Goal: Task Accomplishment & Management: Manage account settings

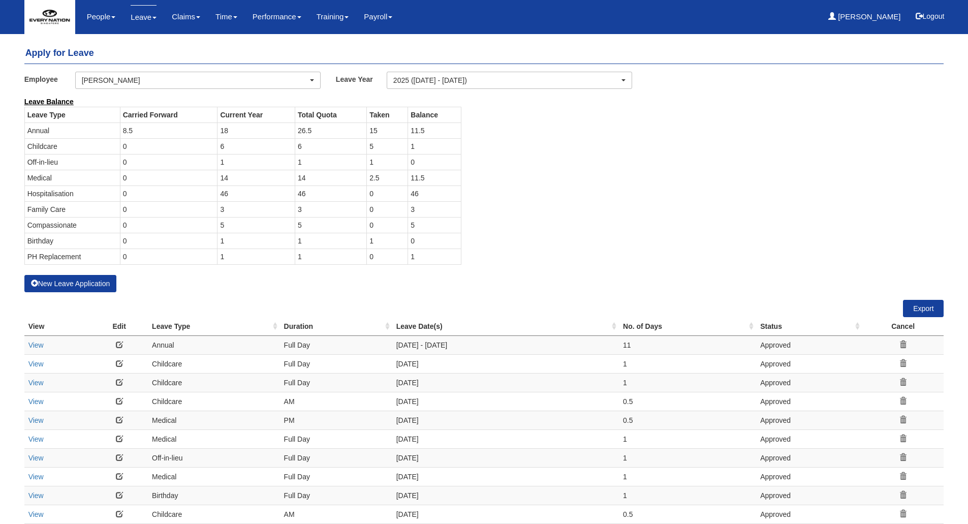
select select "50"
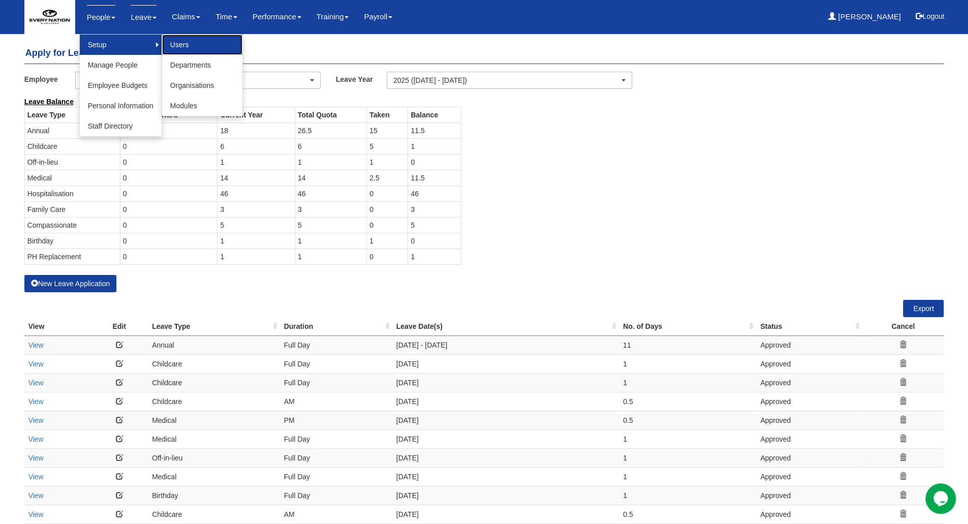
click at [174, 44] on link "Users" at bounding box center [202, 45] width 80 height 20
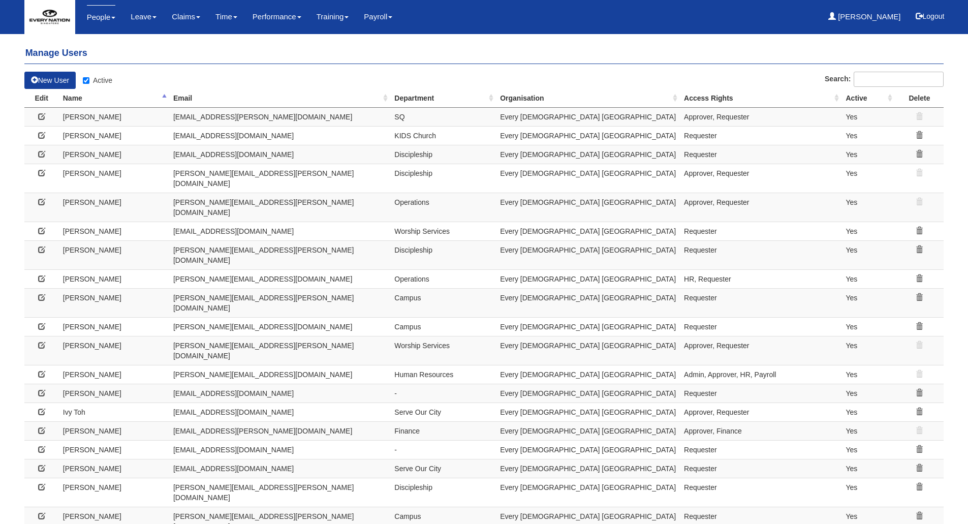
select select "50"
click at [41, 136] on icon at bounding box center [41, 135] width 7 height 7
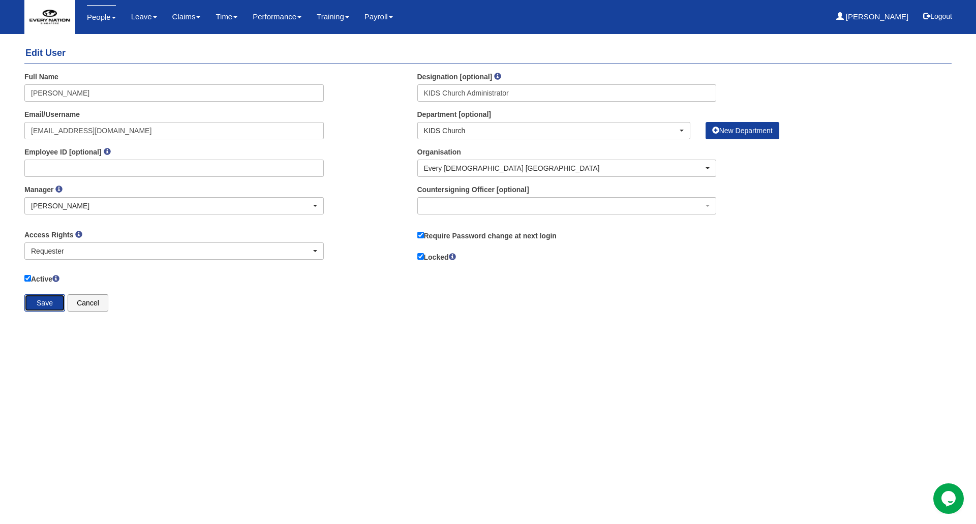
click at [37, 305] on input "Save" at bounding box center [44, 302] width 41 height 17
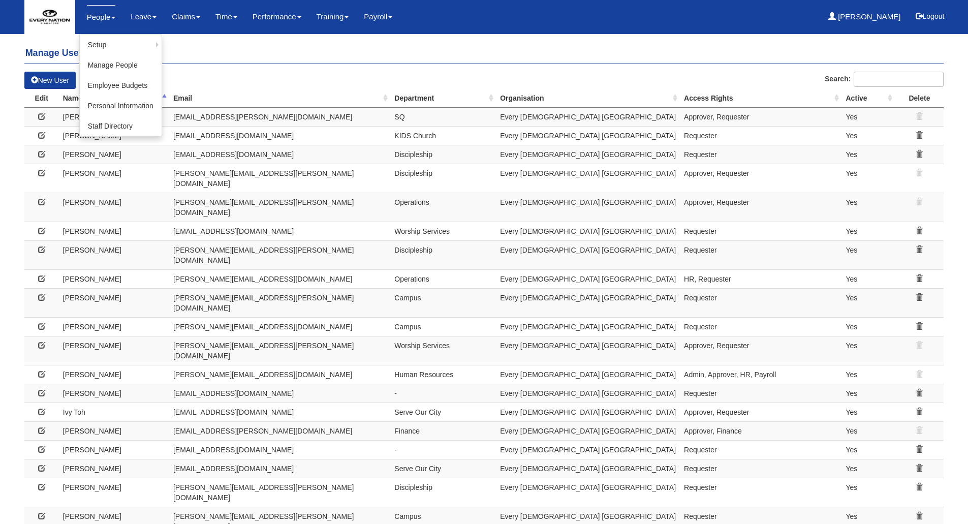
select select "50"
click at [103, 67] on link "Manage People" at bounding box center [121, 65] width 82 height 20
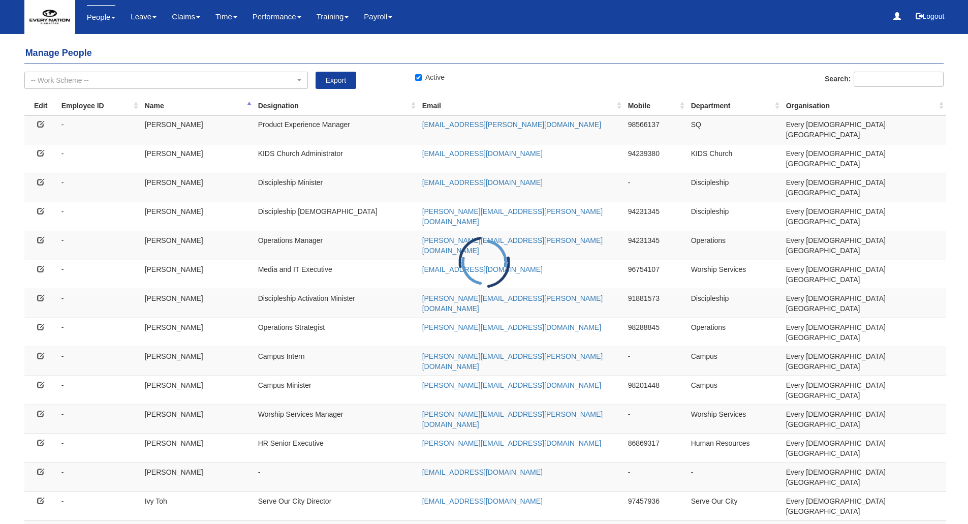
select select "50"
click at [37, 265] on icon at bounding box center [40, 268] width 7 height 7
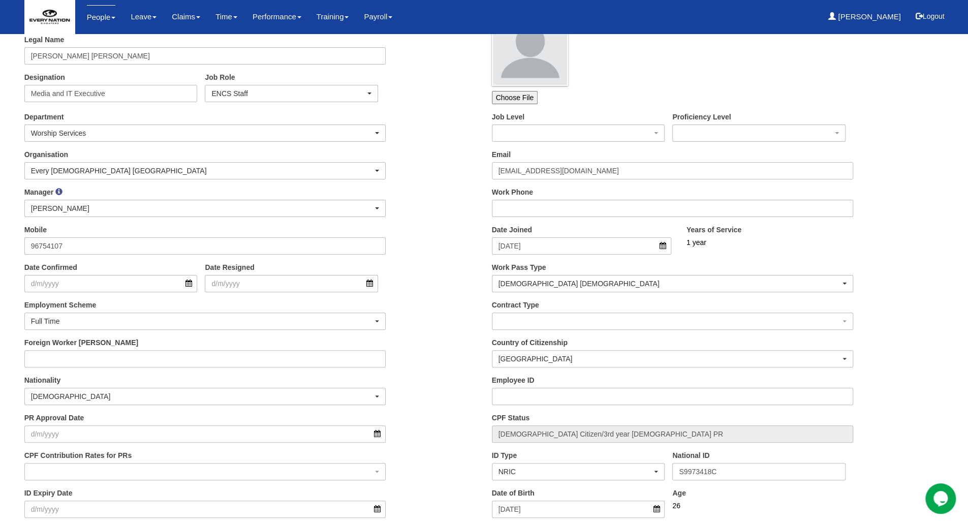
scroll to position [152, 0]
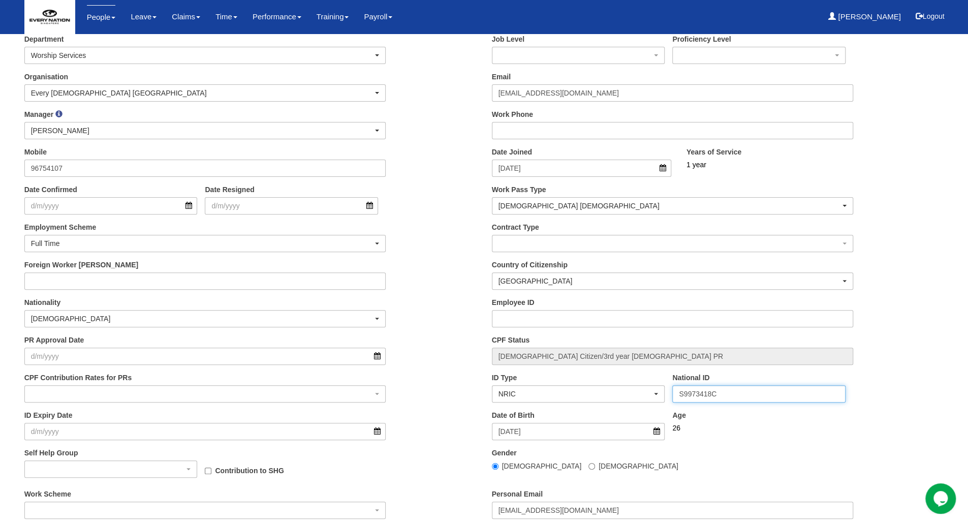
drag, startPoint x: 726, startPoint y: 393, endPoint x: 643, endPoint y: 398, distance: 83.0
click at [643, 398] on div "ID Type NRIC FIN Immigration File Ref No. Work Permit No. Malaysian I/C Passpor…" at bounding box center [717, 391] width 467 height 38
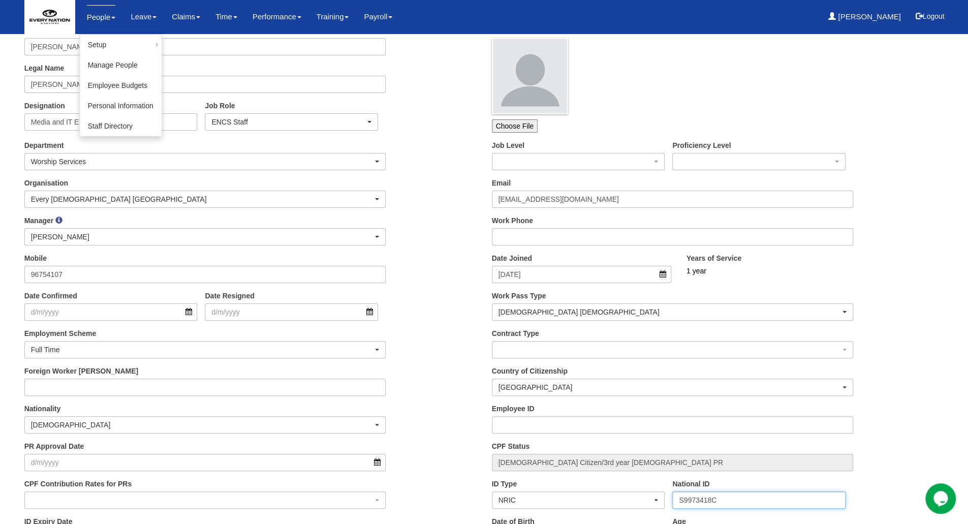
scroll to position [0, 0]
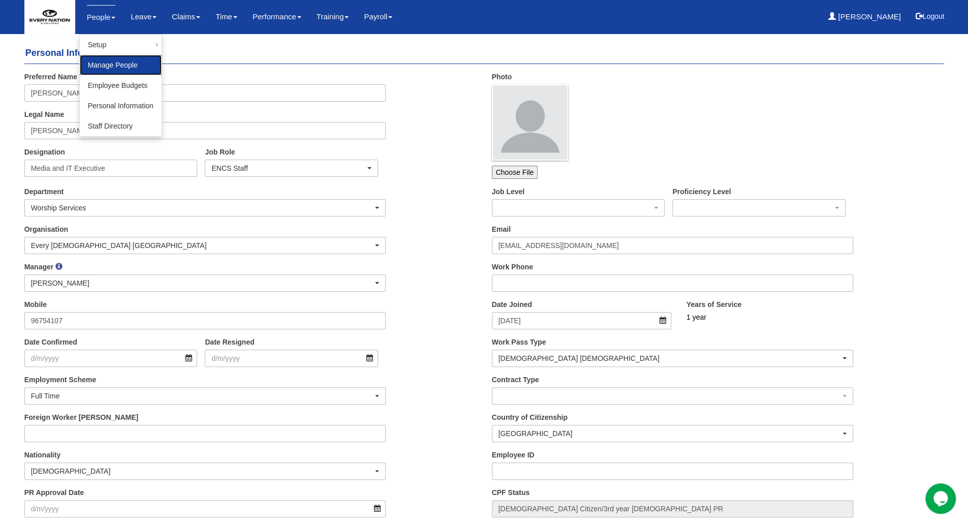
click at [115, 62] on link "Manage People" at bounding box center [121, 65] width 82 height 20
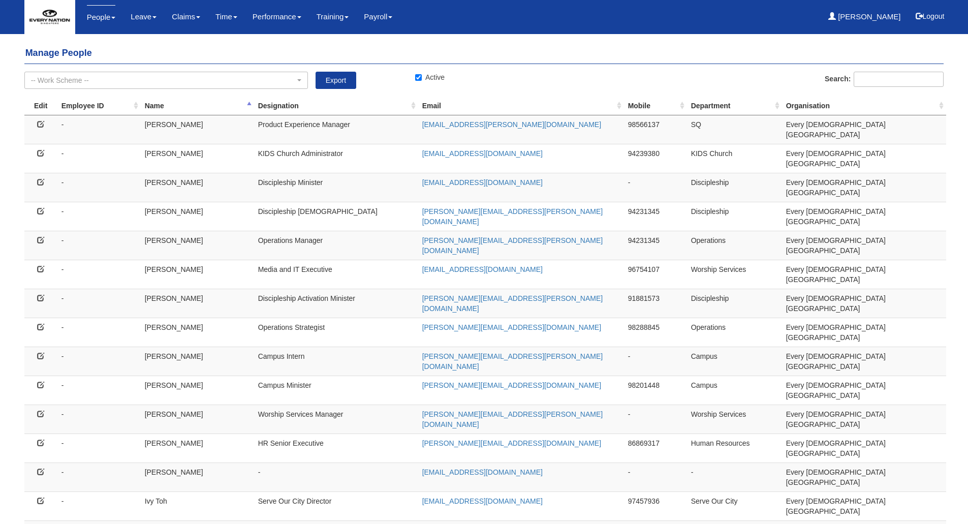
select select "50"
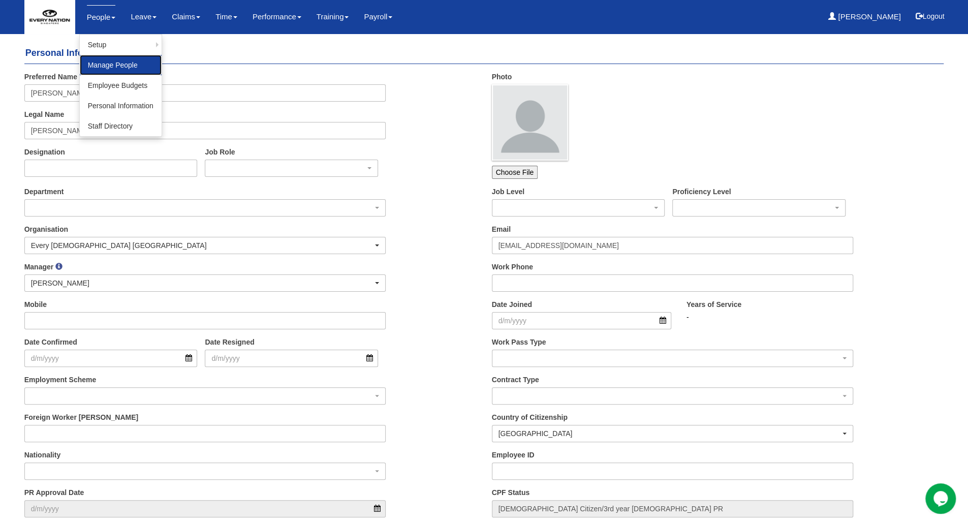
click at [152, 59] on link "Manage People" at bounding box center [121, 65] width 82 height 20
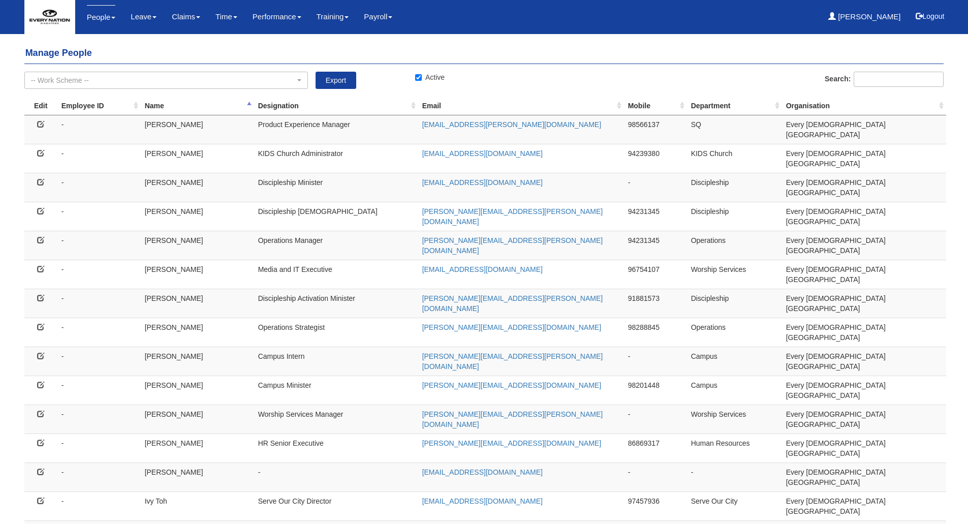
select select "50"
click at [40, 468] on icon at bounding box center [40, 471] width 7 height 7
